Goal: Communication & Community: Participate in discussion

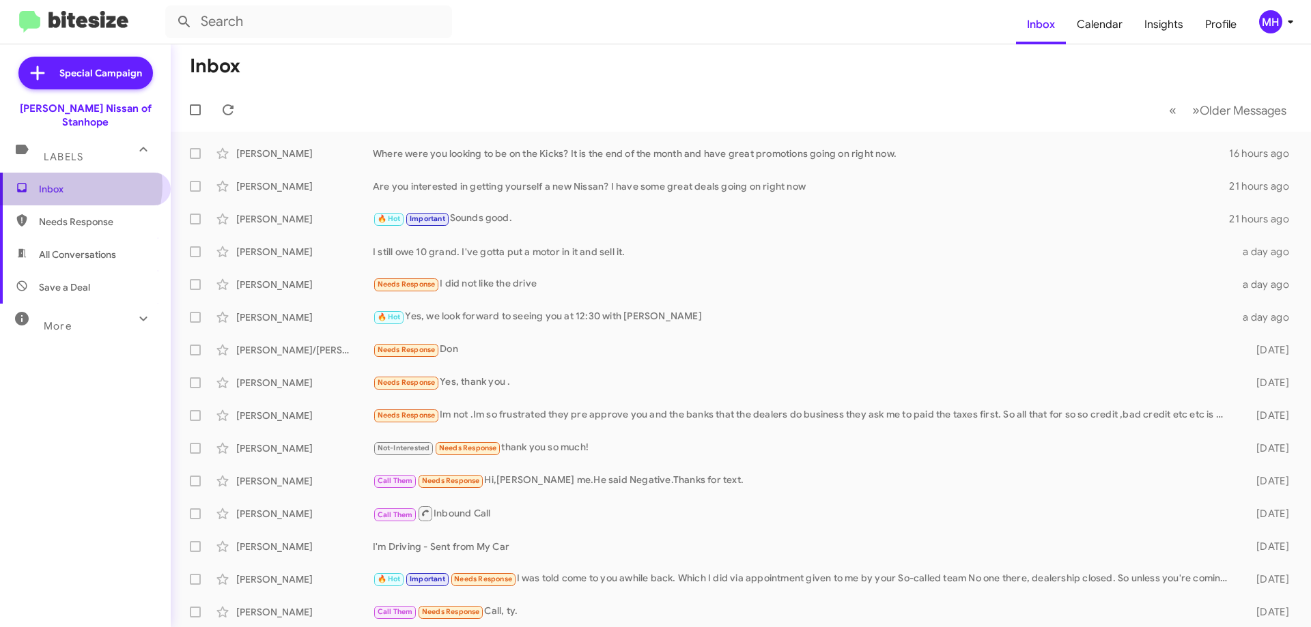
click at [74, 182] on span "Inbox" at bounding box center [97, 189] width 116 height 14
click at [78, 248] on span "All Conversations" at bounding box center [77, 255] width 77 height 14
type input "in:all-conversations"
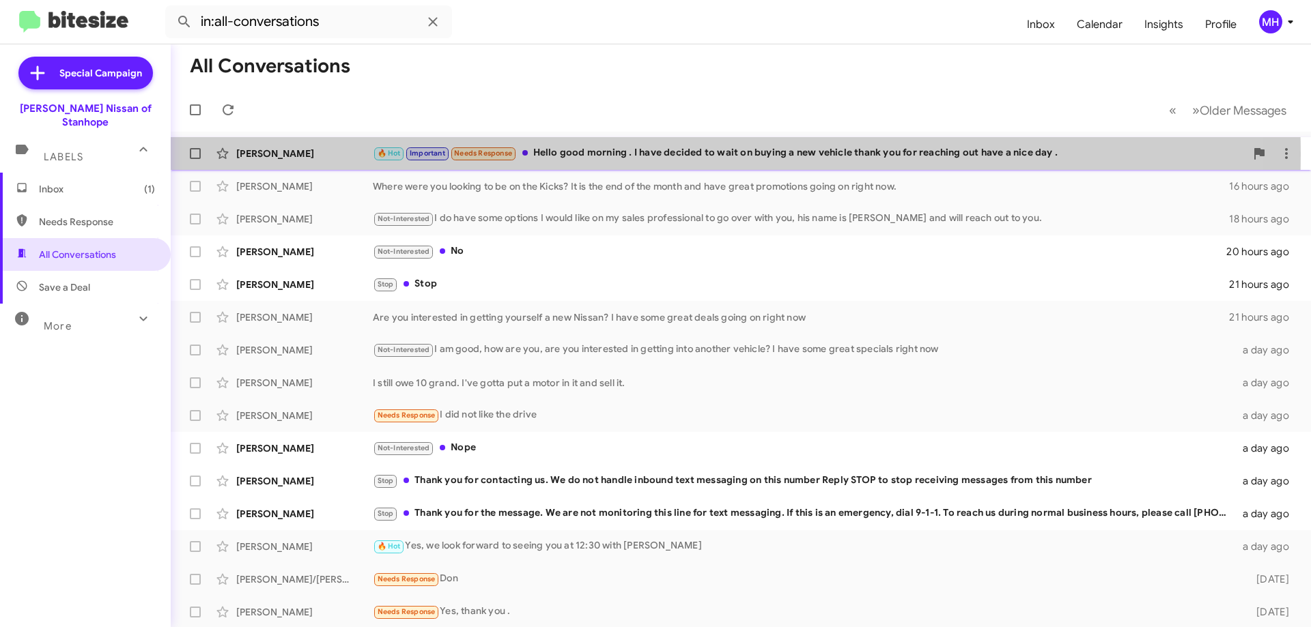
click at [588, 155] on div "🔥 Hot Important Needs Response Hello good morning . I have decided to wait on b…" at bounding box center [809, 153] width 872 height 16
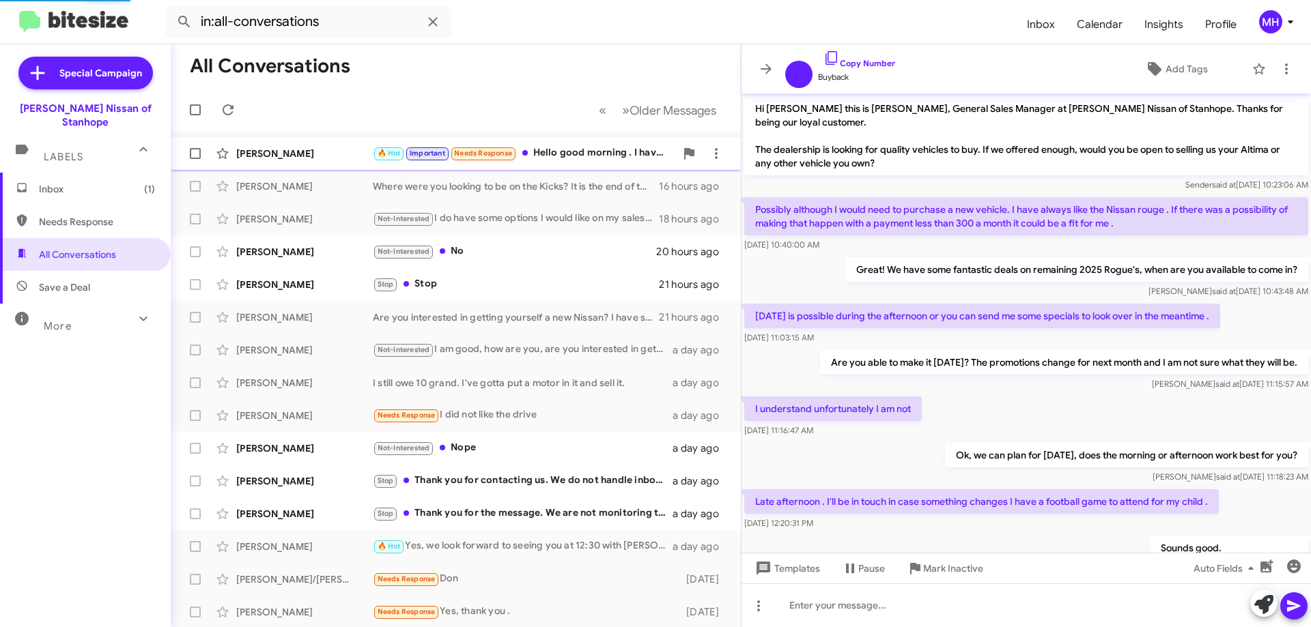
scroll to position [107, 0]
